Goal: Information Seeking & Learning: Learn about a topic

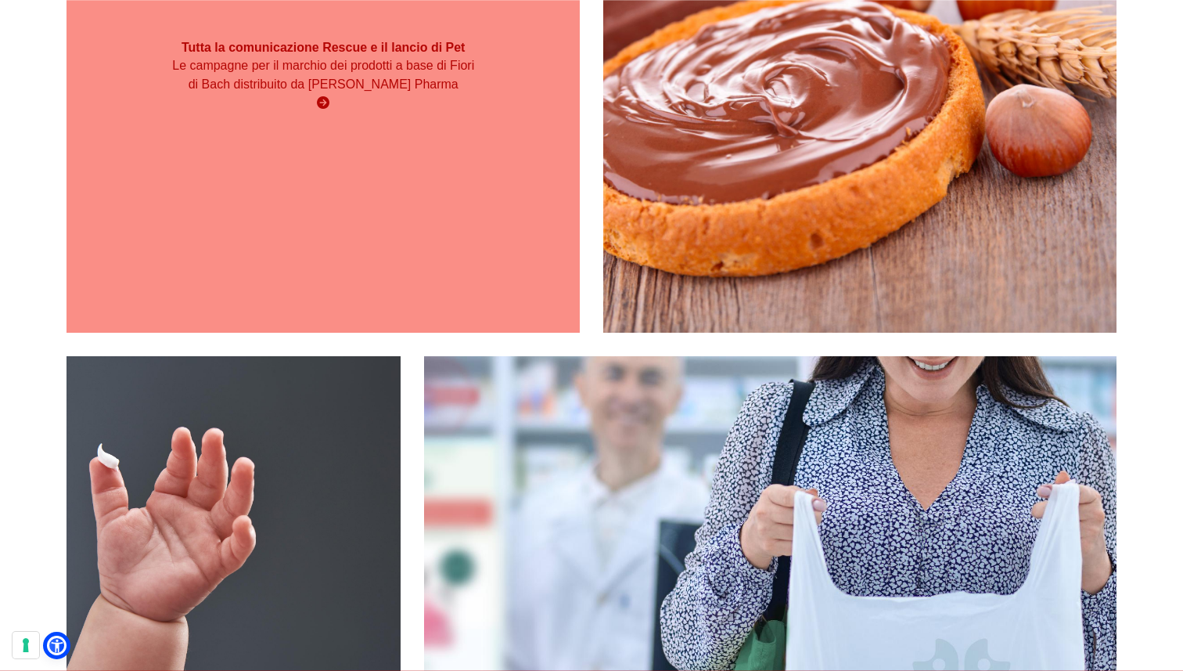
click at [333, 233] on div "Tutta la comunicazione Rescue e il lancio di Pet Le campagne per il marchio dei…" at bounding box center [323, 75] width 513 height 513
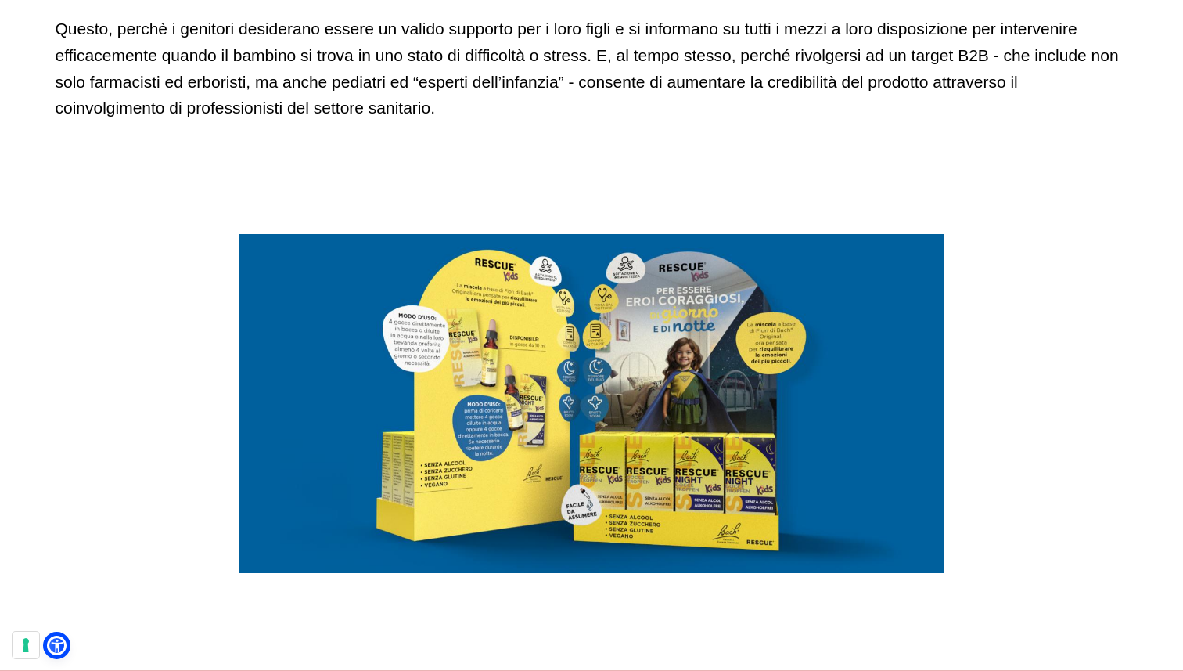
scroll to position [5572, 0]
